Goal: Use online tool/utility: Utilize a website feature to perform a specific function

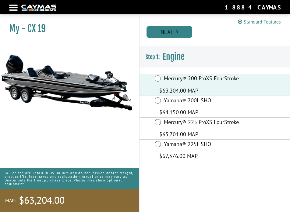
click at [169, 30] on link "Next" at bounding box center [170, 32] width 46 height 12
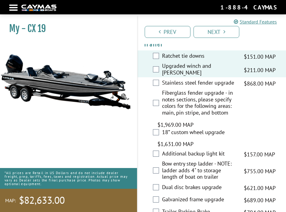
scroll to position [1488, 0]
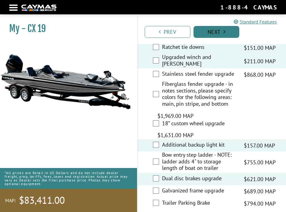
click at [222, 35] on link "Next" at bounding box center [216, 32] width 46 height 12
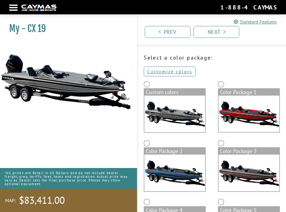
scroll to position [30, 0]
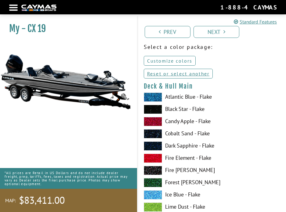
click at [172, 60] on link "Customize colors" at bounding box center [170, 61] width 52 height 10
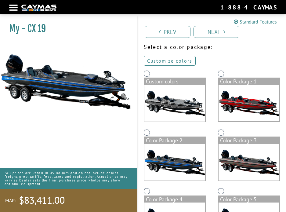
click at [217, 130] on div "Color Package 3" at bounding box center [249, 157] width 74 height 59
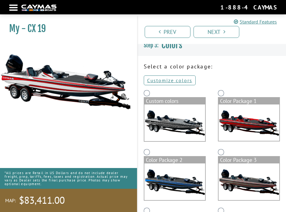
scroll to position [0, 0]
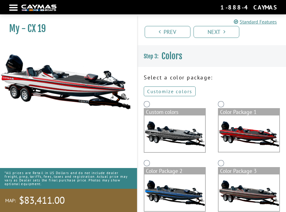
click at [176, 91] on link "Customize colors" at bounding box center [170, 91] width 52 height 10
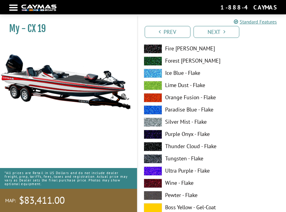
scroll to position [152, 0]
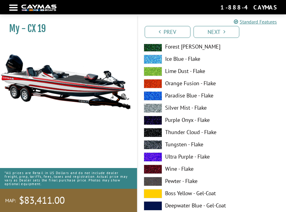
click at [159, 144] on span at bounding box center [153, 144] width 18 height 9
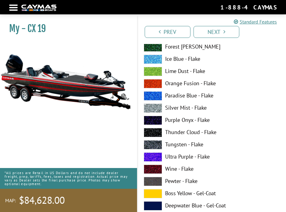
click at [162, 108] on label "Silver Mist - Flake" at bounding box center [212, 107] width 136 height 9
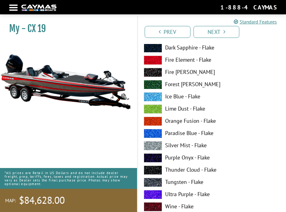
scroll to position [518, 0]
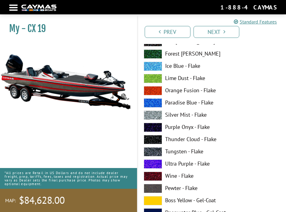
click at [166, 151] on label "Tungsten - Flake" at bounding box center [212, 151] width 136 height 9
click at [169, 153] on label "Tungsten - Flake" at bounding box center [212, 151] width 136 height 9
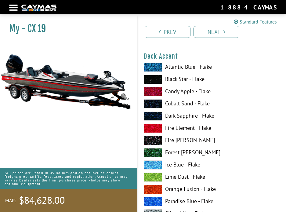
scroll to position [396, 0]
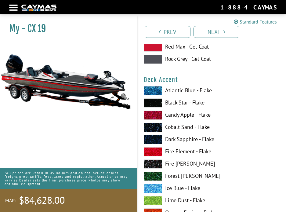
click at [167, 116] on label "Candy Apple - Flake" at bounding box center [212, 114] width 136 height 9
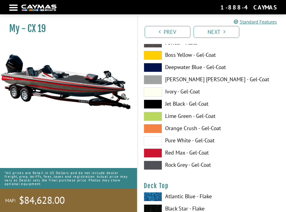
scroll to position [1036, 0]
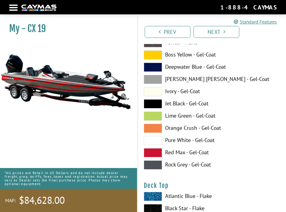
click at [175, 103] on label "Jet Black - Gel-Coat" at bounding box center [212, 103] width 136 height 9
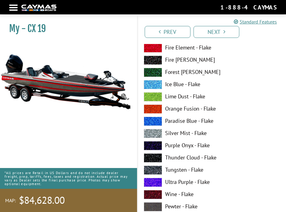
scroll to position [1250, 0]
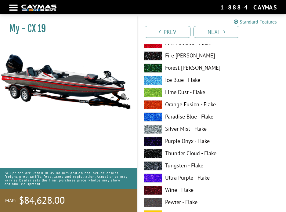
click at [164, 164] on label "Tungsten - Flake" at bounding box center [212, 165] width 136 height 9
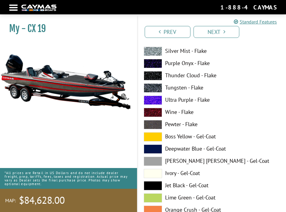
scroll to position [1737, 0]
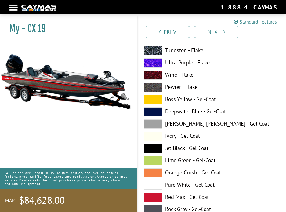
click at [167, 150] on label "Jet Black - Gel-Coat" at bounding box center [212, 148] width 136 height 9
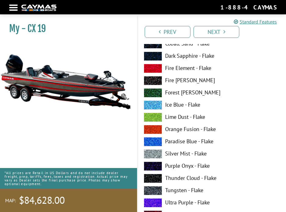
scroll to position [1981, 0]
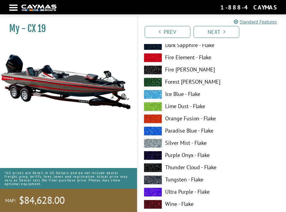
click at [173, 178] on label "Tungsten - Flake" at bounding box center [212, 179] width 136 height 9
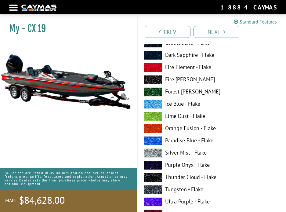
scroll to position [2347, 0]
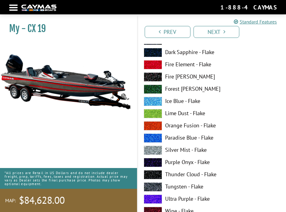
click at [172, 185] on label "Tungsten - Flake" at bounding box center [212, 186] width 136 height 9
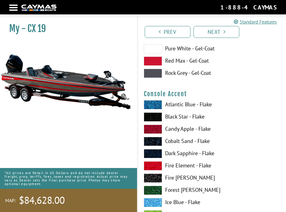
scroll to position [2621, 0]
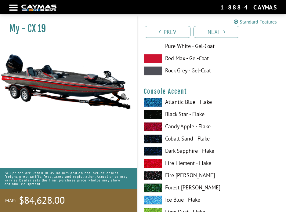
click at [170, 125] on label "Candy Apple - Flake" at bounding box center [212, 126] width 136 height 9
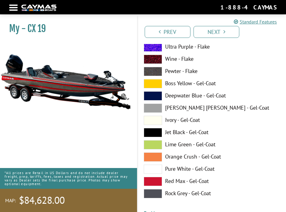
scroll to position [3261, 0]
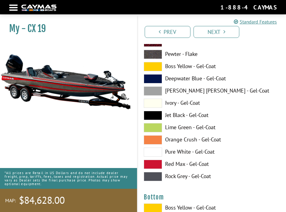
click at [172, 117] on label "Jet Black - Gel-Coat" at bounding box center [212, 115] width 136 height 9
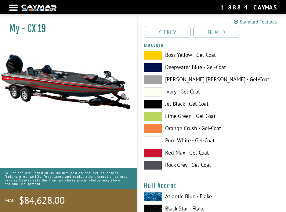
click at [176, 104] on label "Jet Black - Gel-Coat" at bounding box center [212, 103] width 136 height 9
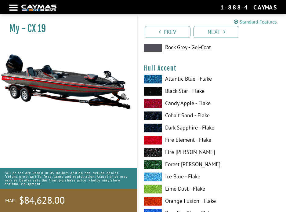
scroll to position [3536, 0]
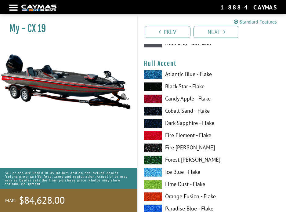
click at [172, 97] on label "Candy Apple - Flake" at bounding box center [212, 98] width 136 height 9
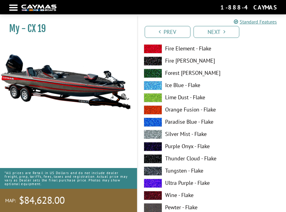
scroll to position [3657, 0]
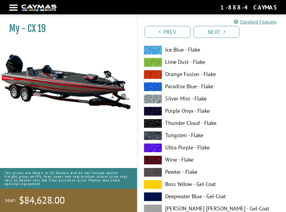
click at [173, 134] on label "Tungsten - Flake" at bounding box center [212, 135] width 136 height 9
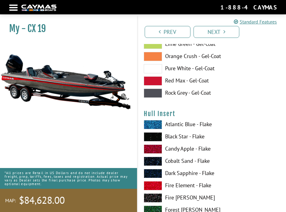
scroll to position [4176, 0]
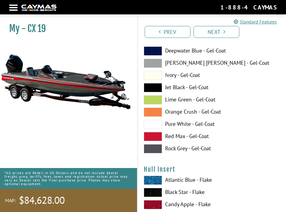
click at [174, 89] on label "Jet Black - Gel-Coat" at bounding box center [212, 87] width 136 height 9
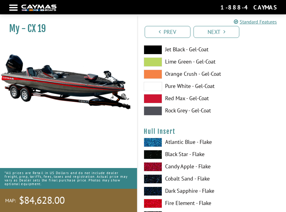
scroll to position [4267, 0]
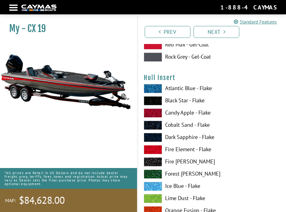
click at [172, 113] on label "Candy Apple - Flake" at bounding box center [212, 112] width 136 height 9
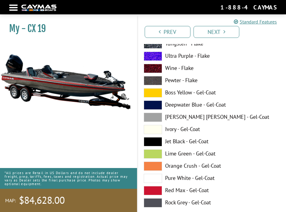
scroll to position [4877, 0]
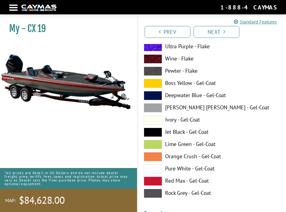
click at [176, 131] on label "Jet Black - Gel-Coat" at bounding box center [212, 131] width 136 height 9
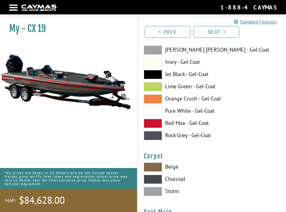
scroll to position [4999, 0]
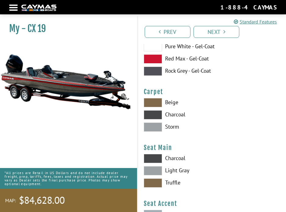
click at [173, 125] on label "Storm" at bounding box center [212, 126] width 136 height 9
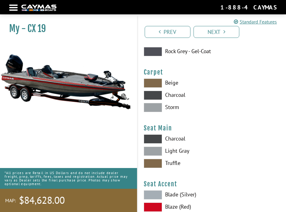
scroll to position [5029, 0]
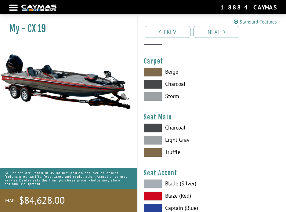
click at [174, 138] on label "Light Gray" at bounding box center [212, 139] width 136 height 9
click at [170, 126] on label "Charcoal" at bounding box center [212, 127] width 136 height 9
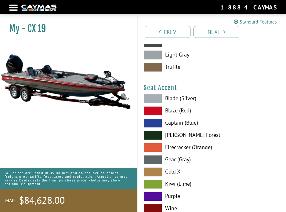
scroll to position [5151, 0]
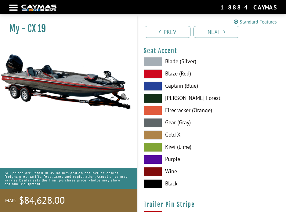
click at [168, 169] on label "Wine" at bounding box center [212, 171] width 136 height 9
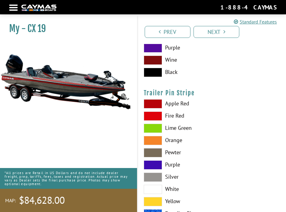
scroll to position [5273, 0]
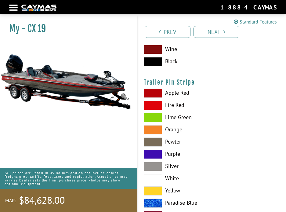
click at [176, 93] on label "Apple Red" at bounding box center [212, 92] width 136 height 9
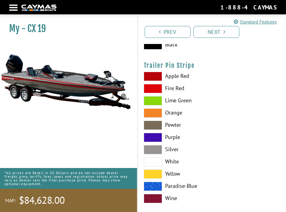
scroll to position [5299, 0]
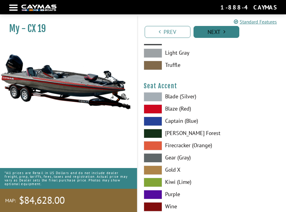
click at [206, 31] on link "Next" at bounding box center [216, 32] width 46 height 12
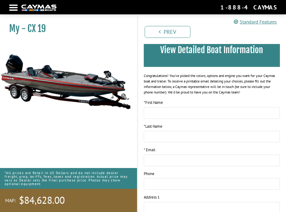
scroll to position [0, 0]
